Goal: Task Accomplishment & Management: Manage account settings

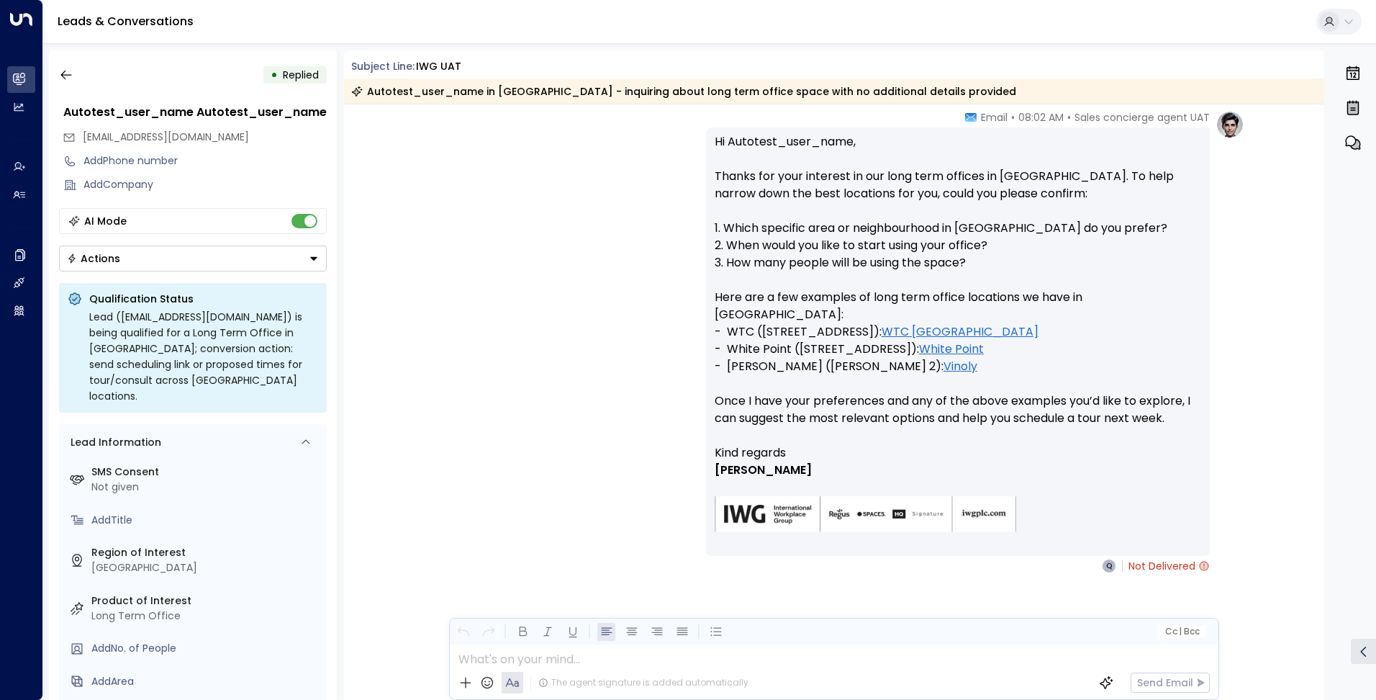
scroll to position [302, 0]
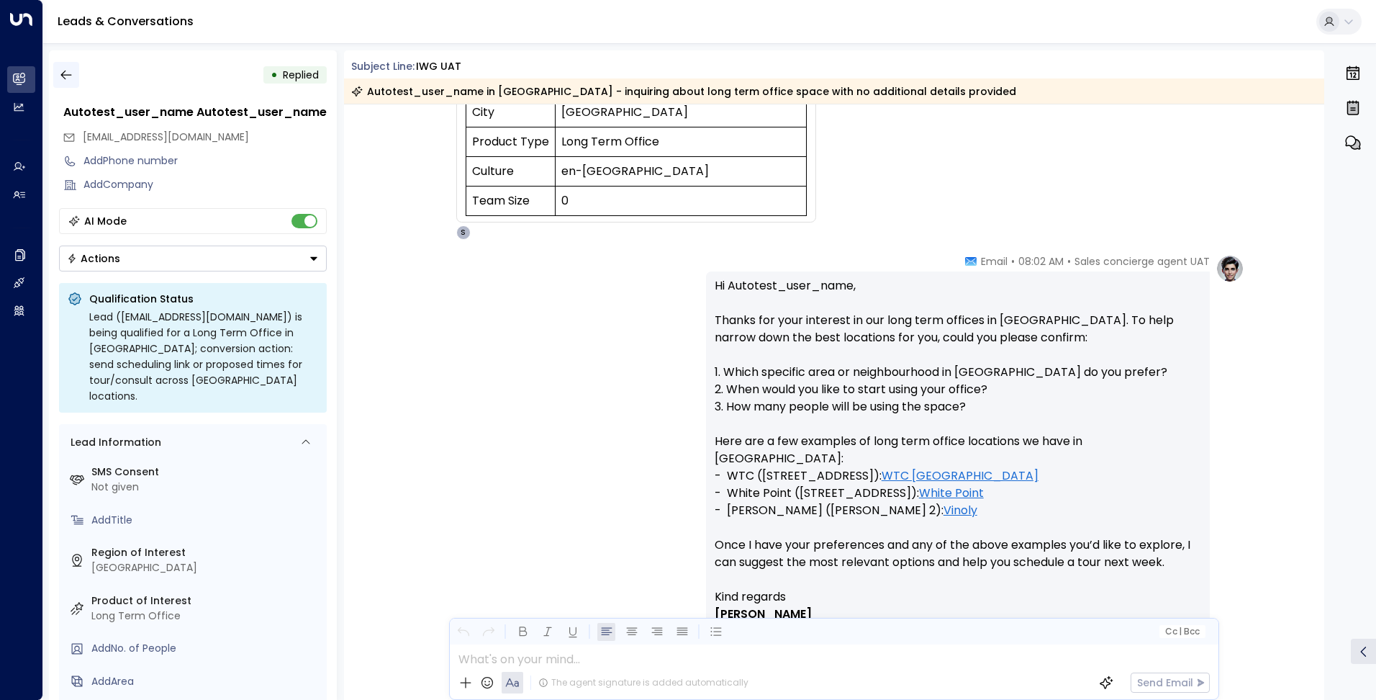
click at [69, 80] on icon "button" at bounding box center [66, 75] width 14 height 14
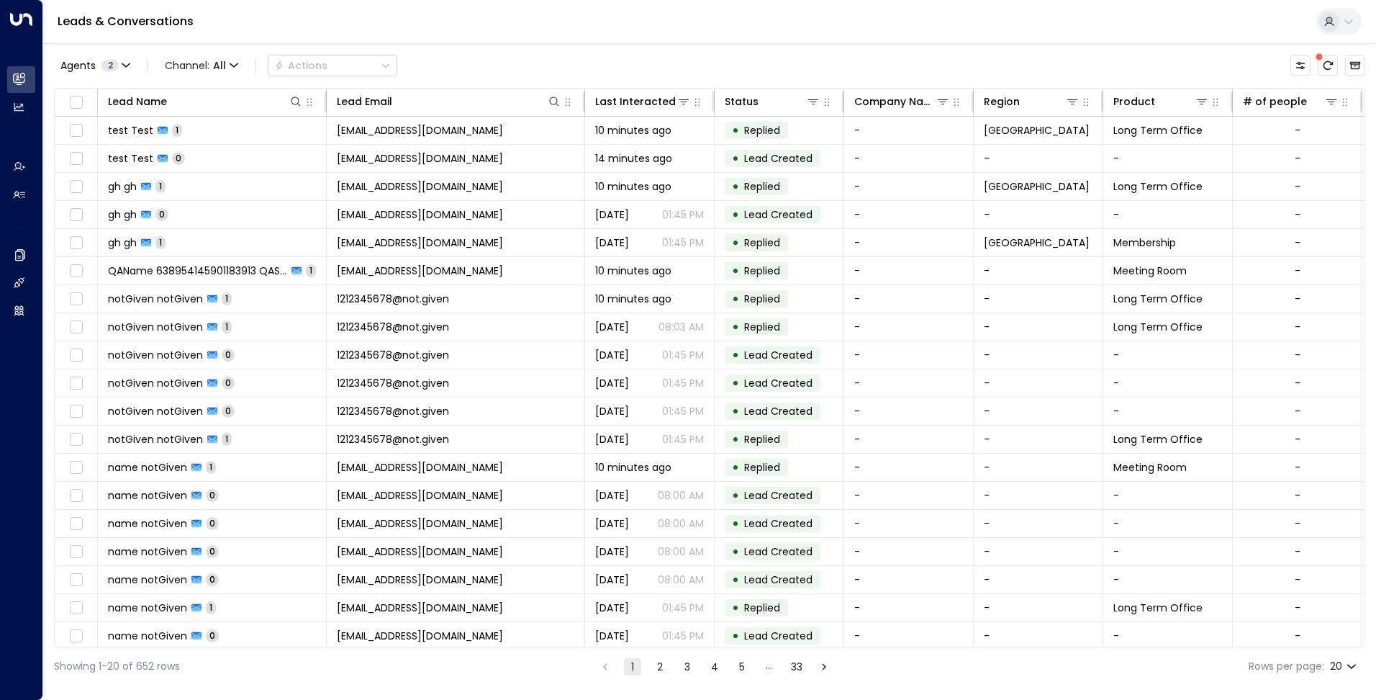
click at [1353, 22] on icon at bounding box center [1349, 22] width 12 height 12
click at [1183, 131] on span "Logout" at bounding box center [1167, 137] width 35 height 15
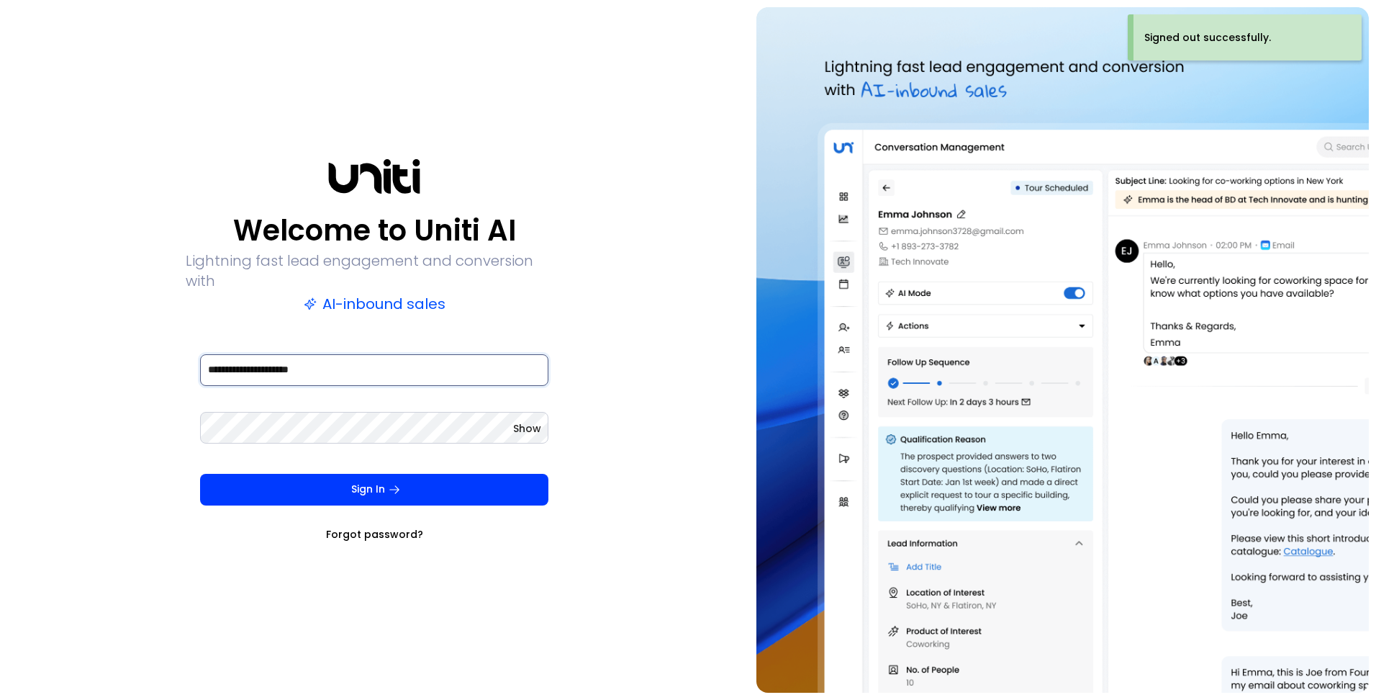
drag, startPoint x: 358, startPoint y: 360, endPoint x: 15, endPoint y: 319, distance: 345.1
click at [15, 319] on div "**********" at bounding box center [374, 349] width 735 height 685
type input "**********"
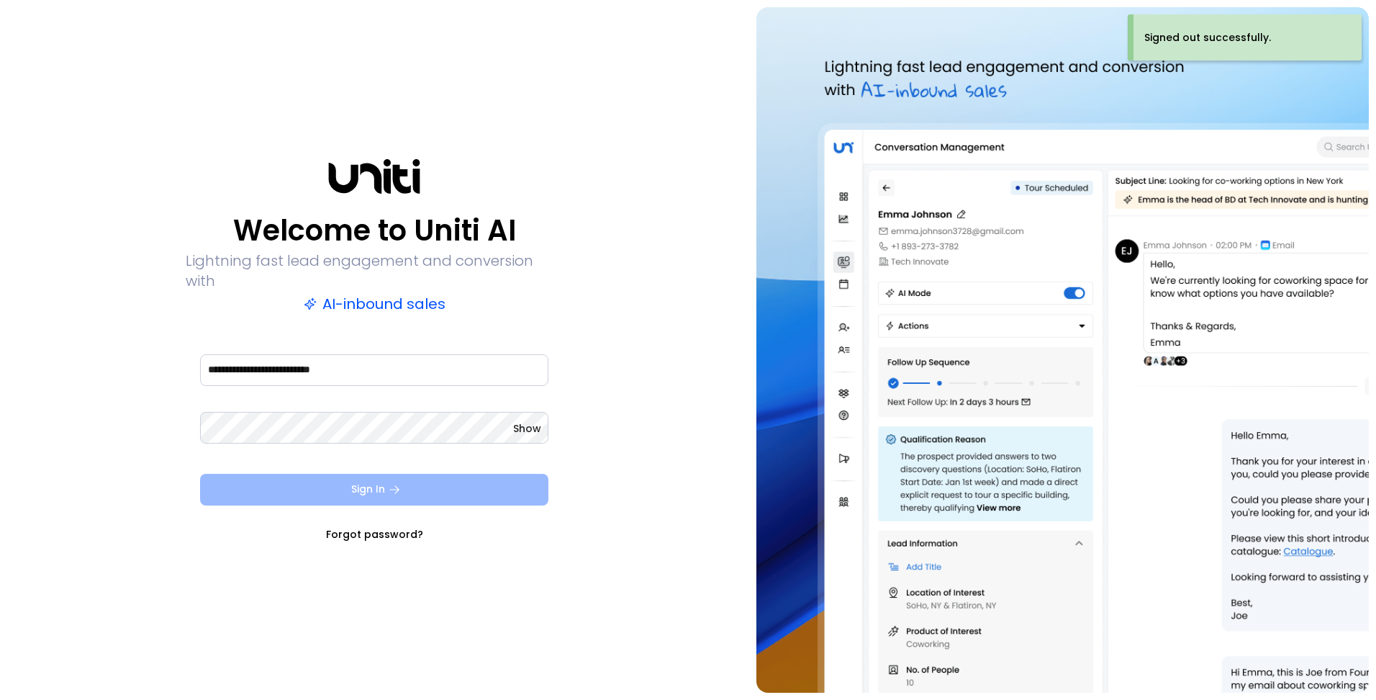
drag, startPoint x: 347, startPoint y: 477, endPoint x: 328, endPoint y: 473, distance: 19.8
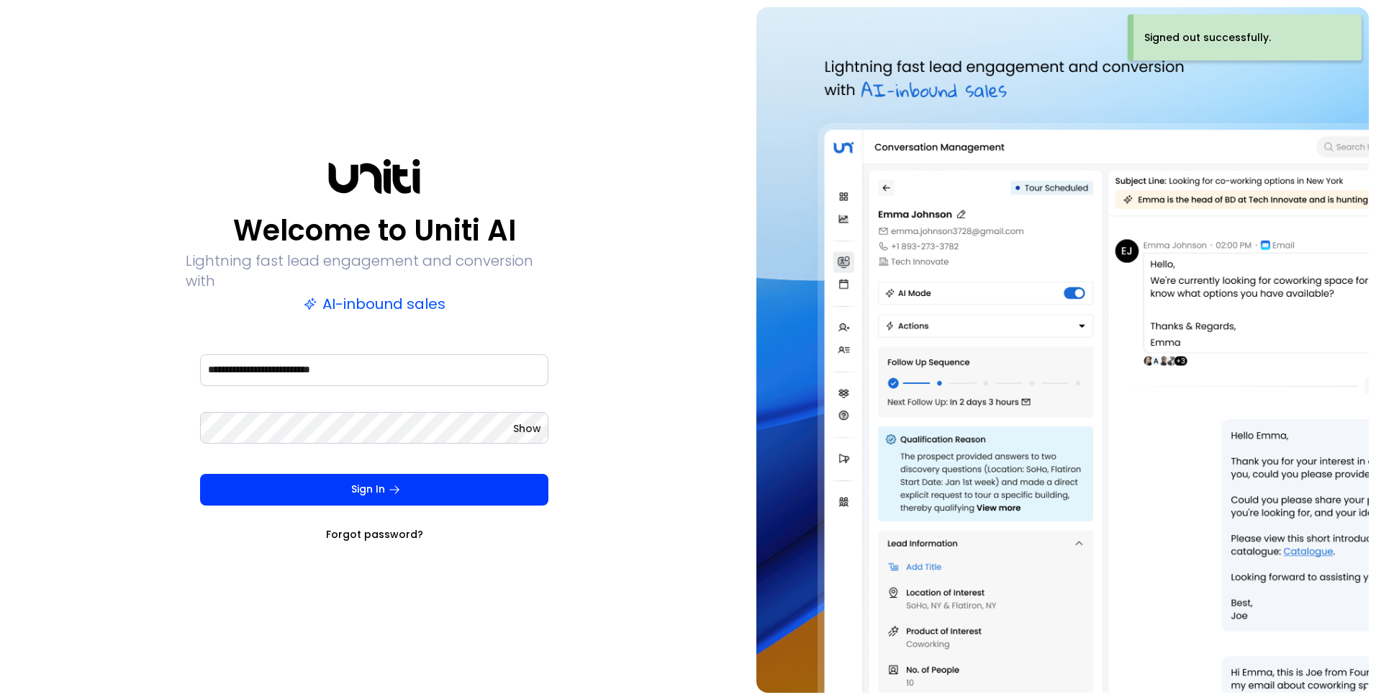
click at [347, 476] on button "Sign In" at bounding box center [374, 490] width 348 height 32
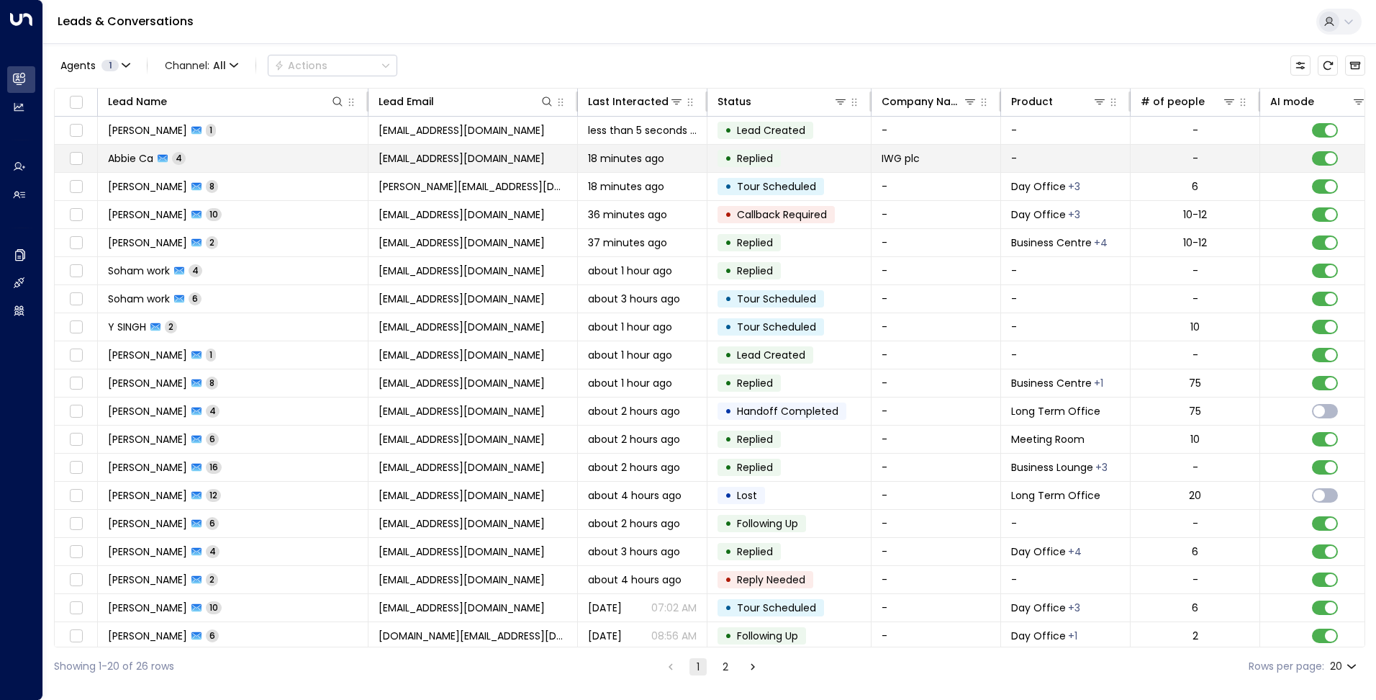
click at [304, 166] on td "Abbie Ca 4" at bounding box center [233, 158] width 271 height 27
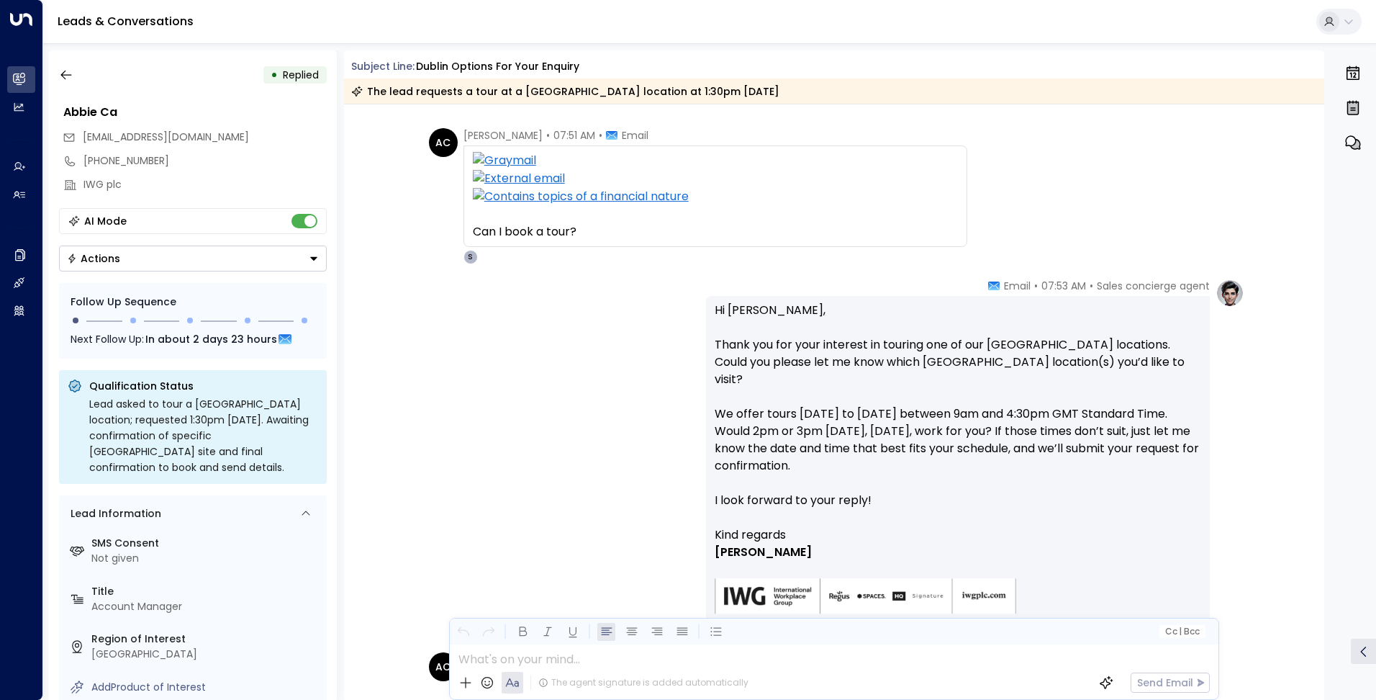
scroll to position [72, 0]
